Goal: Task Accomplishment & Management: Complete application form

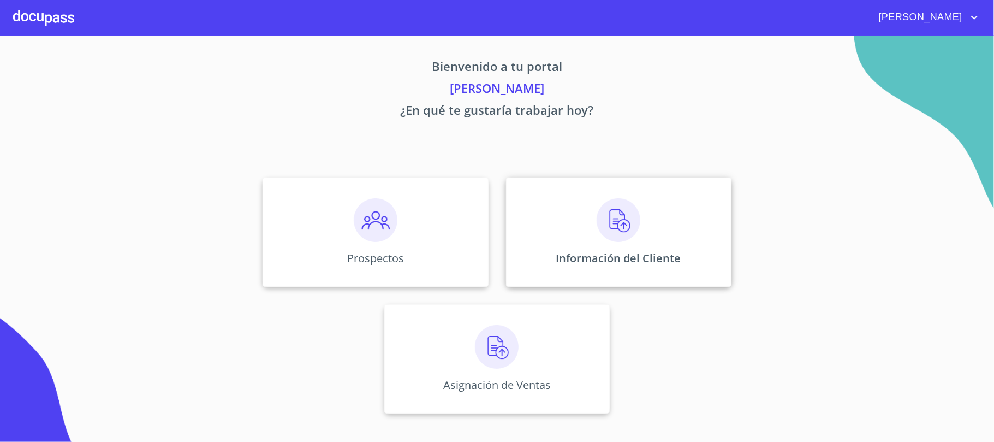
click at [618, 230] on img at bounding box center [619, 220] width 44 height 44
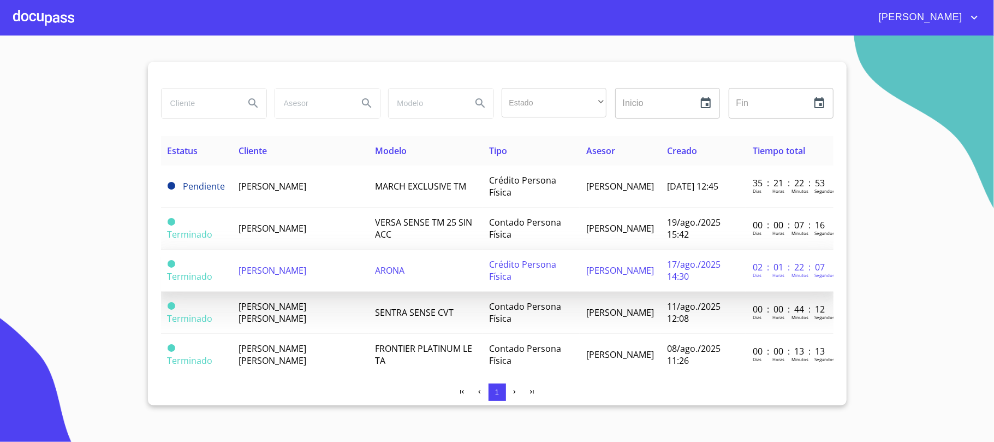
click at [289, 276] on td "[PERSON_NAME]" at bounding box center [300, 270] width 136 height 42
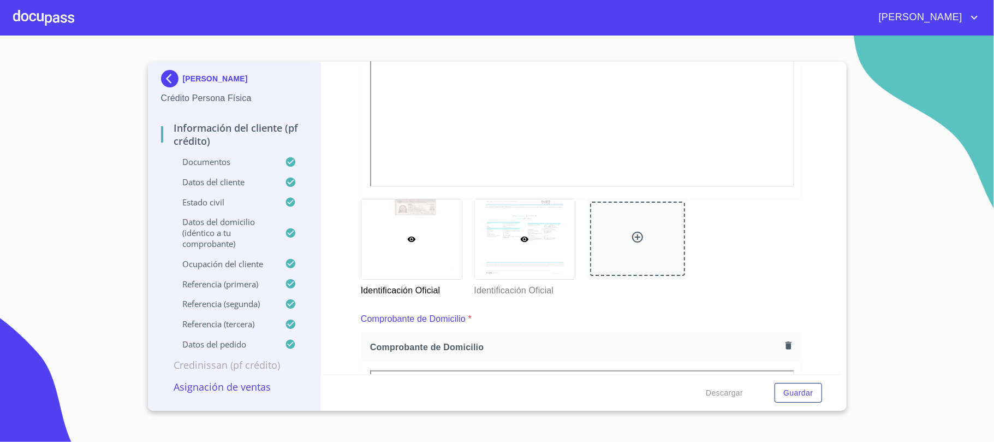
click at [544, 265] on div at bounding box center [525, 239] width 100 height 80
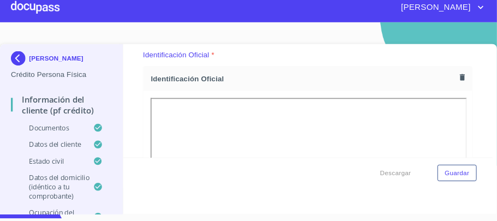
scroll to position [130, 0]
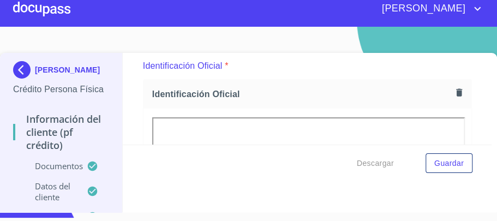
drag, startPoint x: 889, startPoint y: 1, endPoint x: 266, endPoint y: 75, distance: 626.6
click at [266, 75] on div "Identificación Oficial *" at bounding box center [307, 66] width 329 height 26
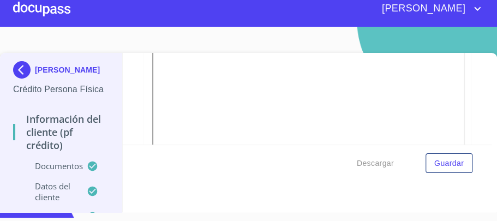
scroll to position [167, 0]
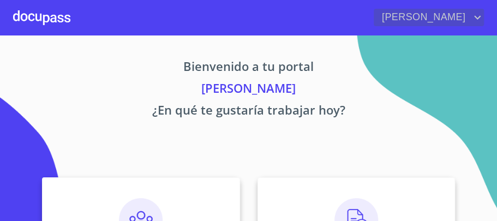
click at [476, 16] on icon "account of current user" at bounding box center [477, 17] width 13 height 13
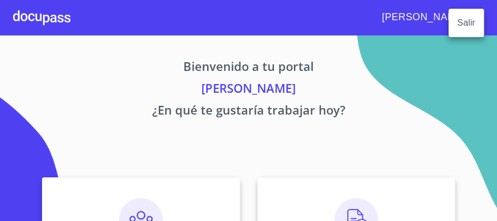
click at [468, 23] on li "Salir" at bounding box center [466, 23] width 35 height 20
